Goal: Task Accomplishment & Management: Manage account settings

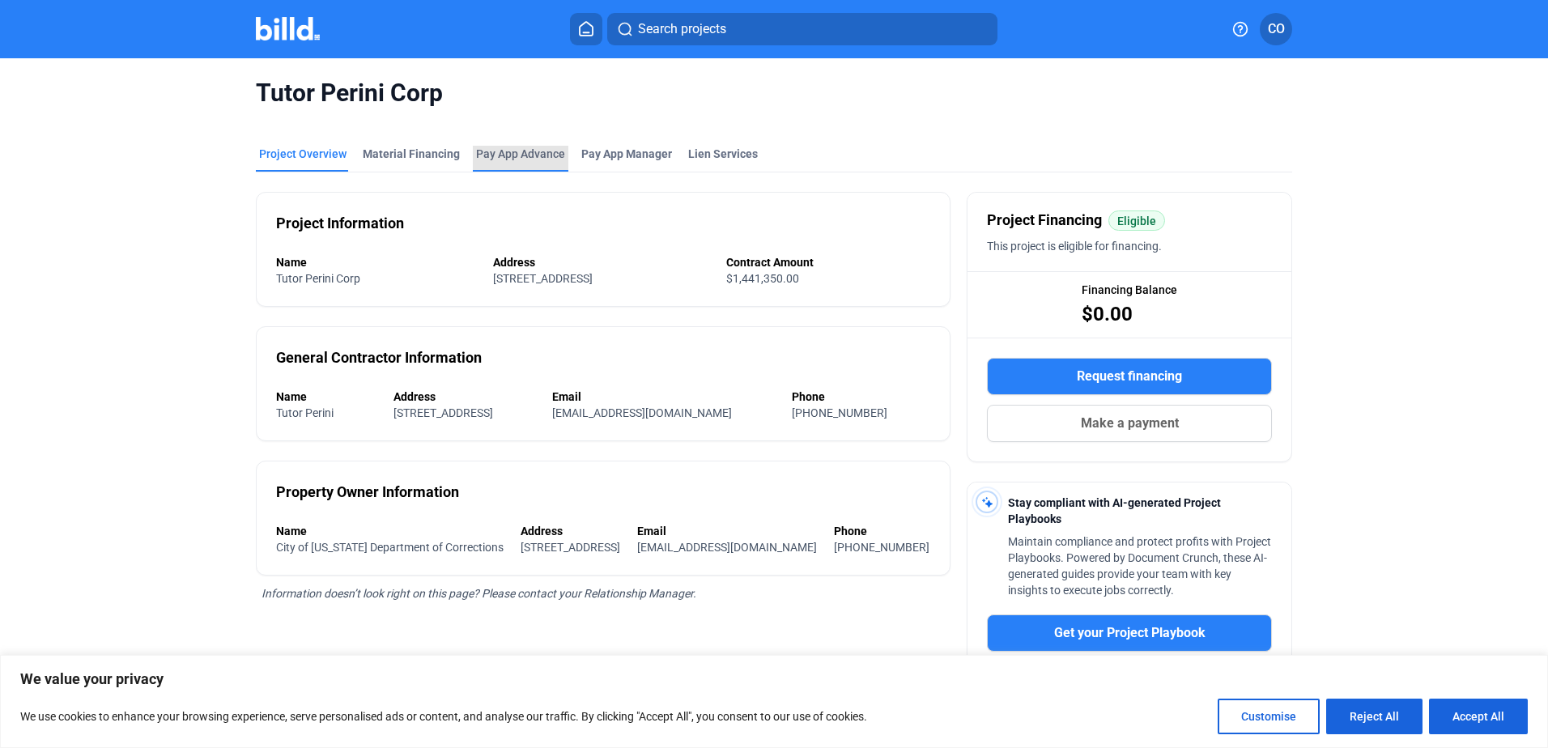
click at [523, 147] on div "Pay App Advance" at bounding box center [520, 154] width 89 height 16
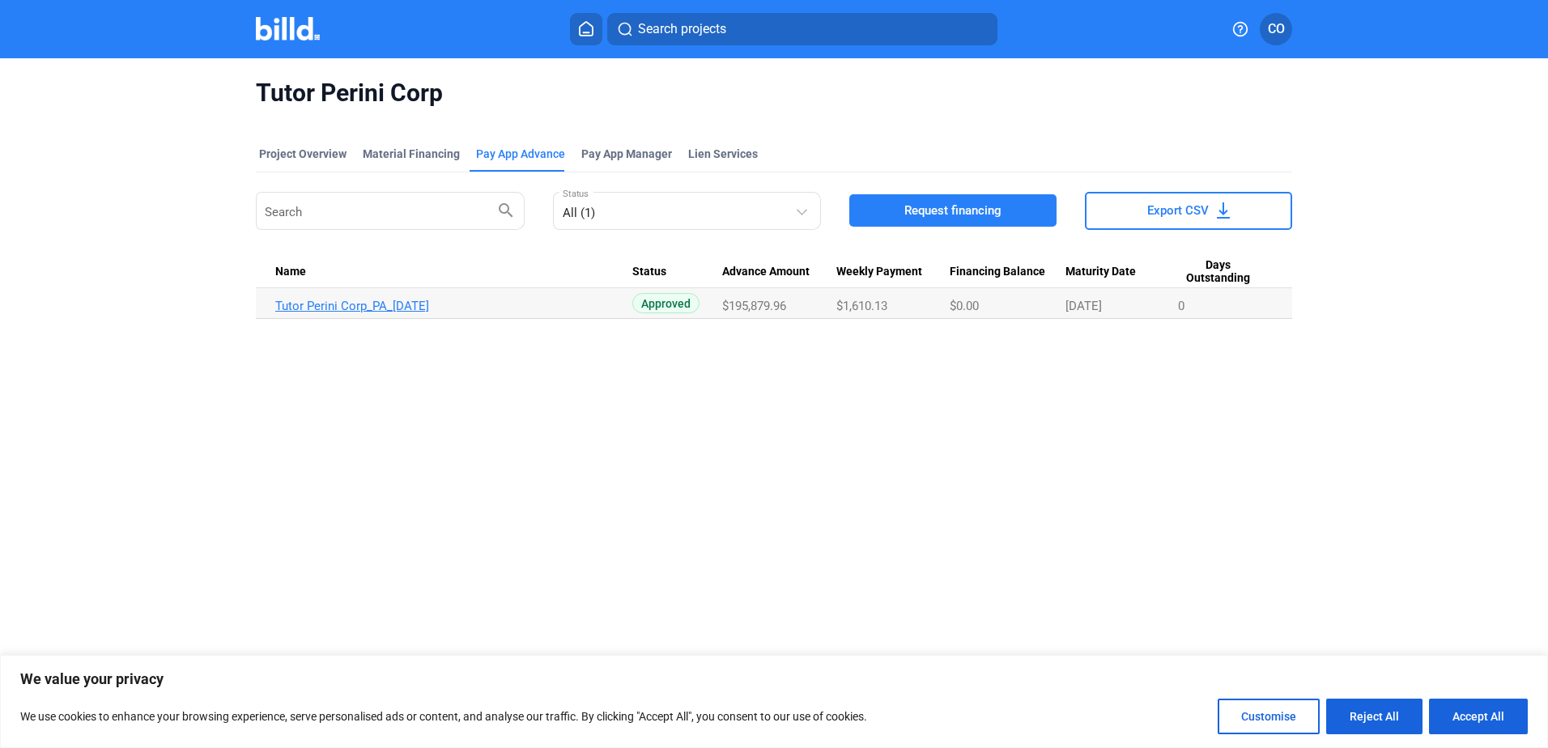
click at [347, 304] on link "Tutor Perini Corp_PA_[DATE]" at bounding box center [453, 306] width 357 height 15
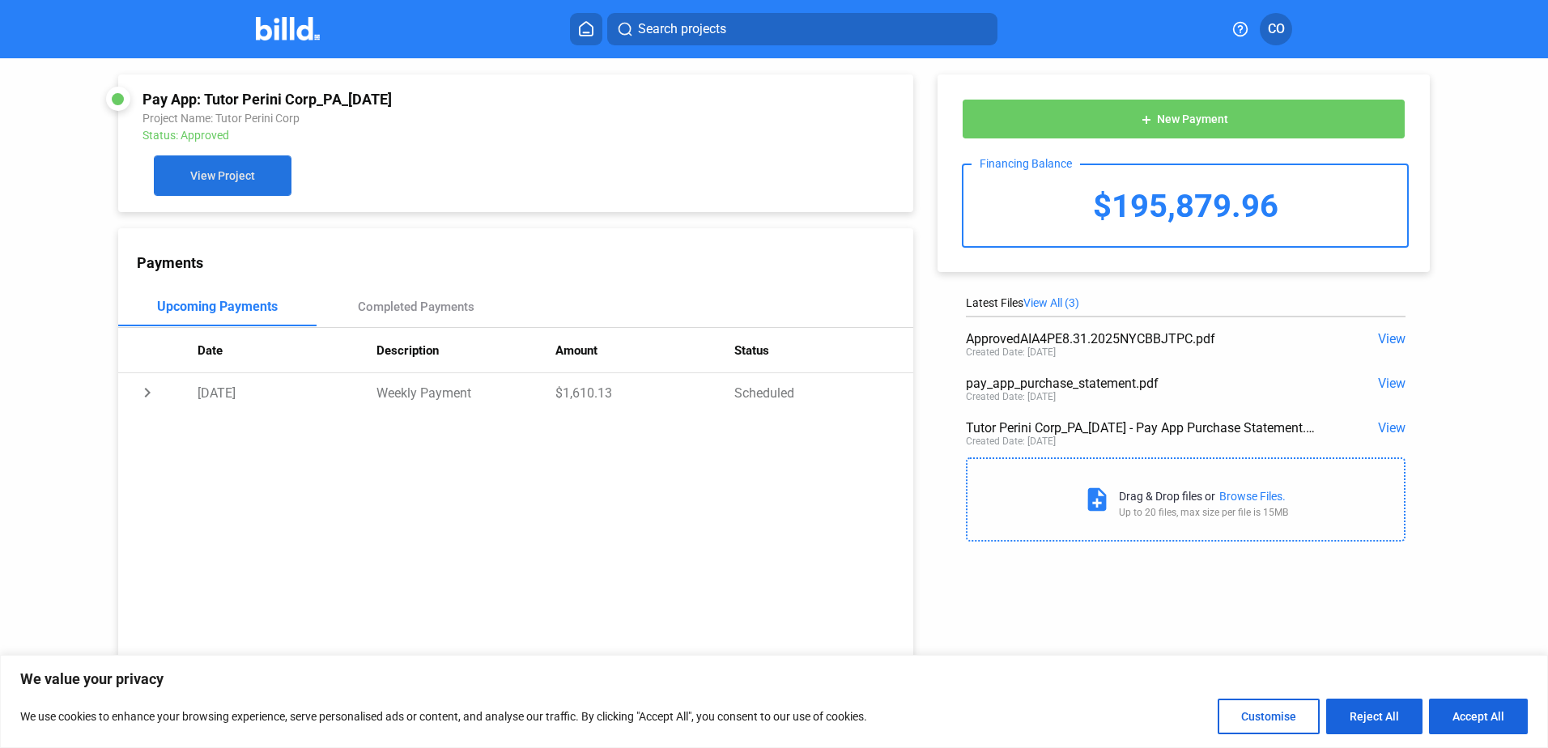
click at [244, 172] on span "View Project" at bounding box center [222, 176] width 65 height 13
